Goal: Register for event/course

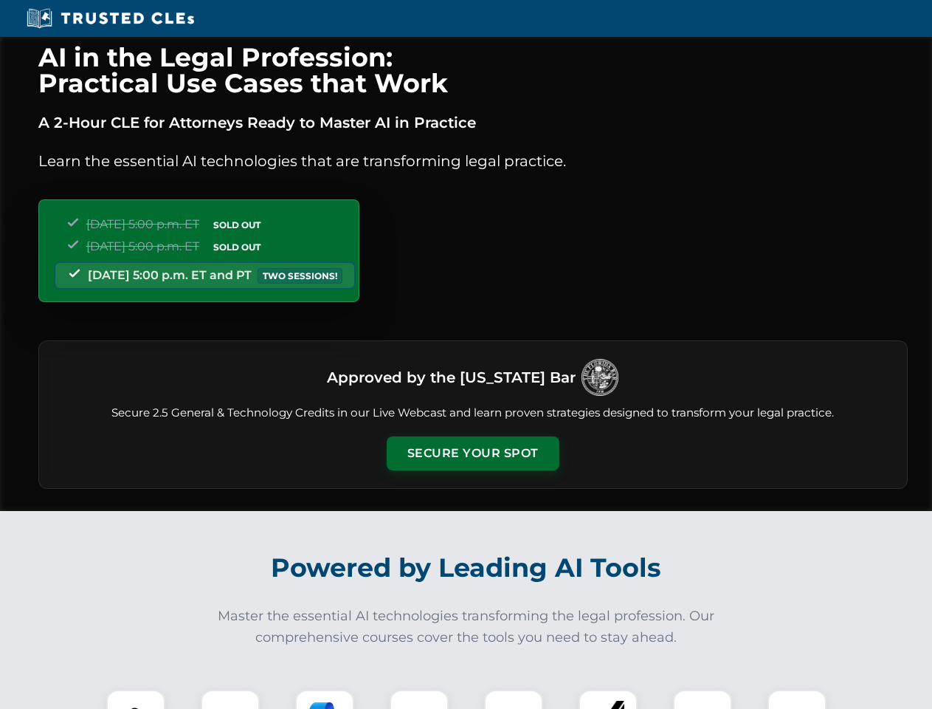
click at [472, 453] on button "Secure Your Spot" at bounding box center [473, 453] width 173 height 34
click at [136, 699] on img at bounding box center [135, 719] width 43 height 43
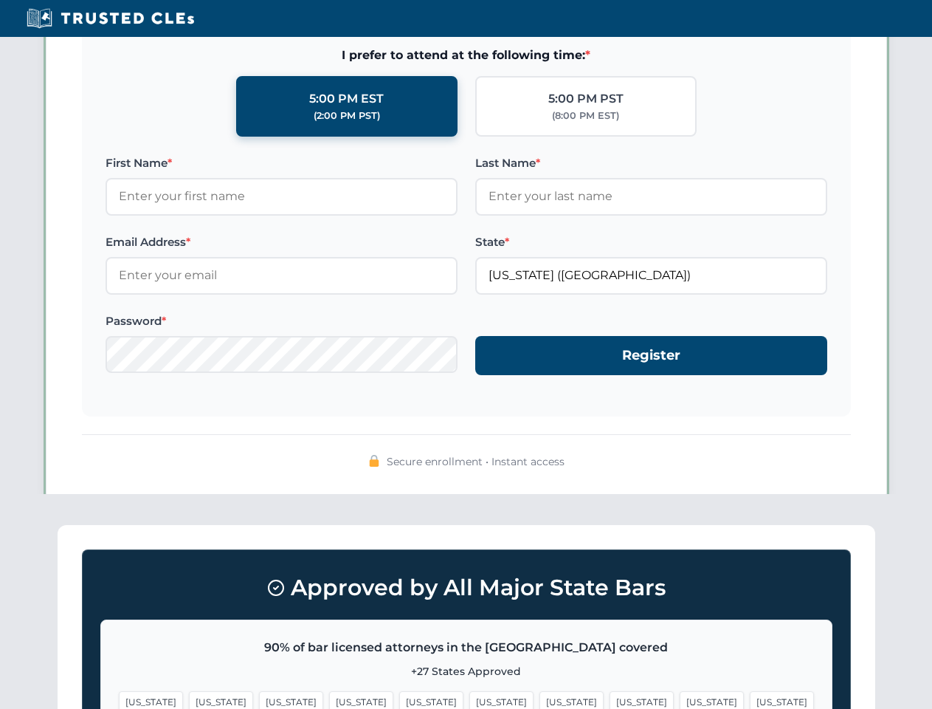
click at [540, 699] on span "[US_STATE]" at bounding box center [572, 701] width 64 height 21
click at [680, 699] on span "[US_STATE]" at bounding box center [712, 701] width 64 height 21
